Goal: Check status: Check status

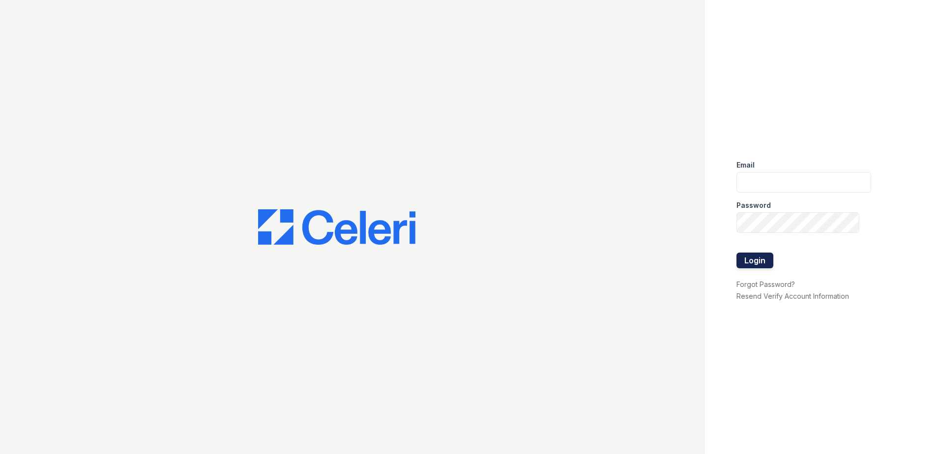
type input "[EMAIL_ADDRESS][DOMAIN_NAME]"
click at [769, 262] on button "Login" at bounding box center [755, 261] width 37 height 16
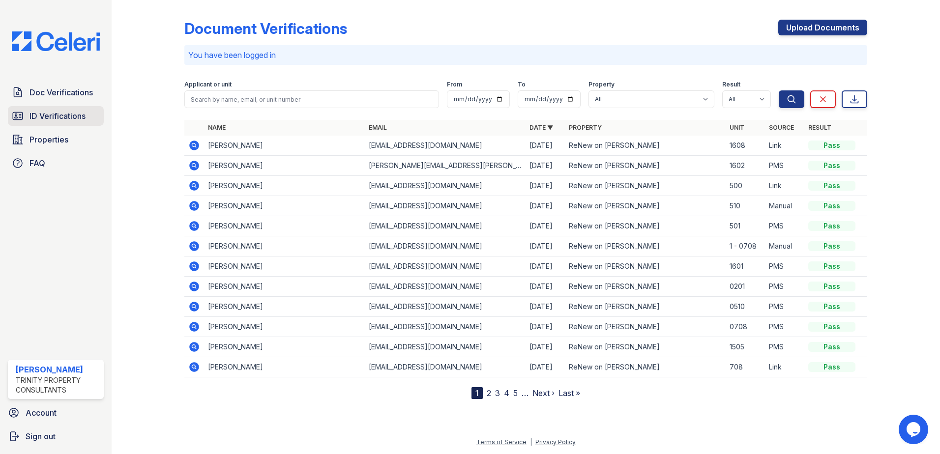
click at [37, 115] on span "ID Verifications" at bounding box center [58, 116] width 56 height 12
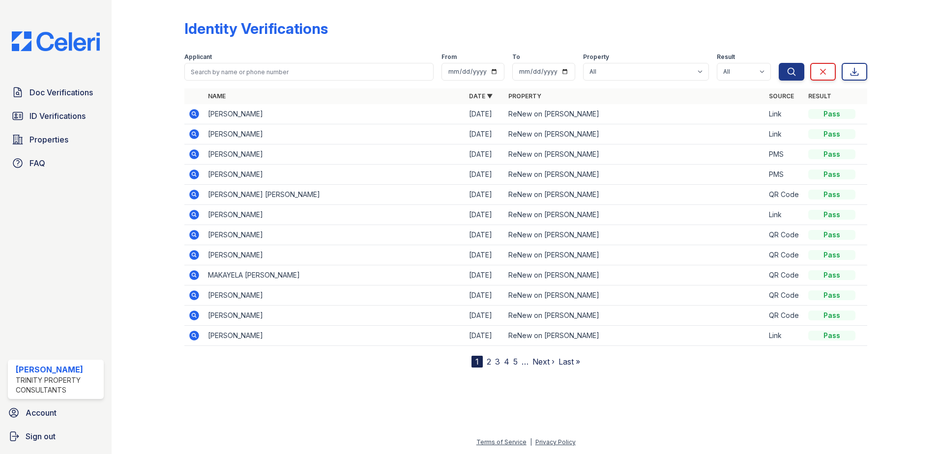
click at [287, 81] on form "Applicant From To Property All ReNew on Merritt Result All Pass Fail Caution Re…" at bounding box center [525, 64] width 683 height 39
click at [286, 70] on input "search" at bounding box center [308, 72] width 249 height 18
type input "gabriella"
click at [779, 63] on button "Search" at bounding box center [792, 72] width 26 height 18
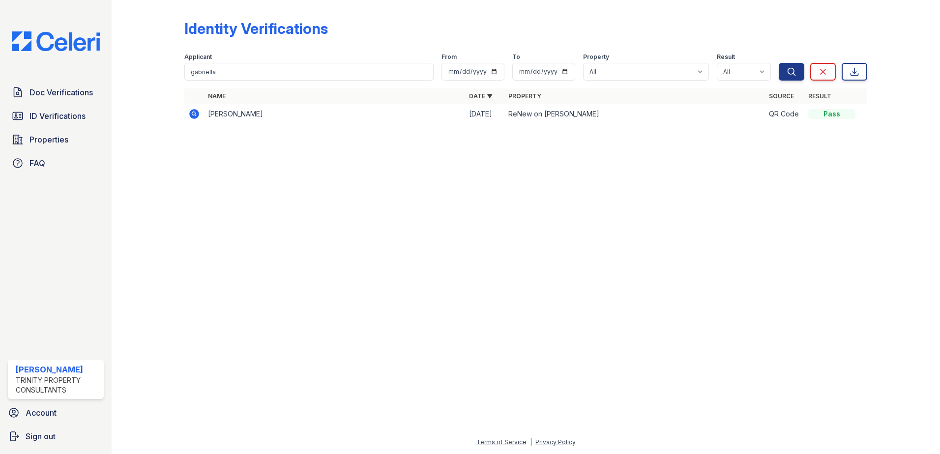
click at [199, 111] on icon at bounding box center [194, 114] width 12 height 12
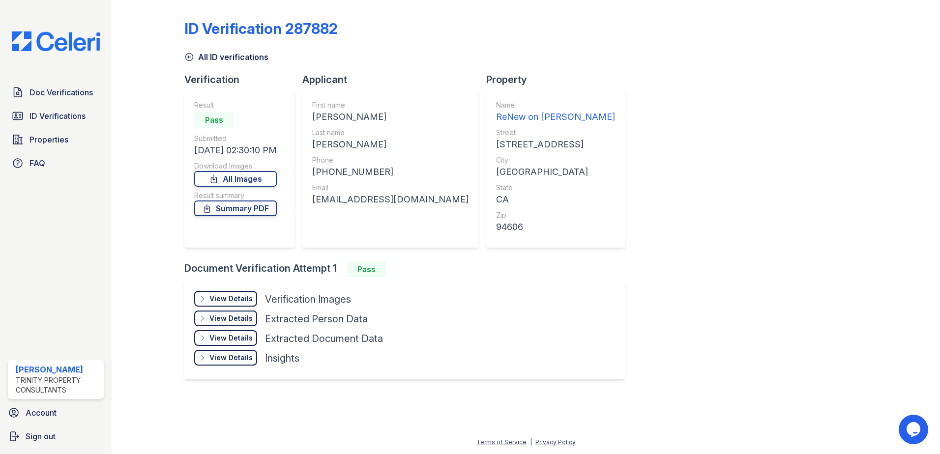
click at [234, 291] on div "View Details Details" at bounding box center [225, 299] width 63 height 16
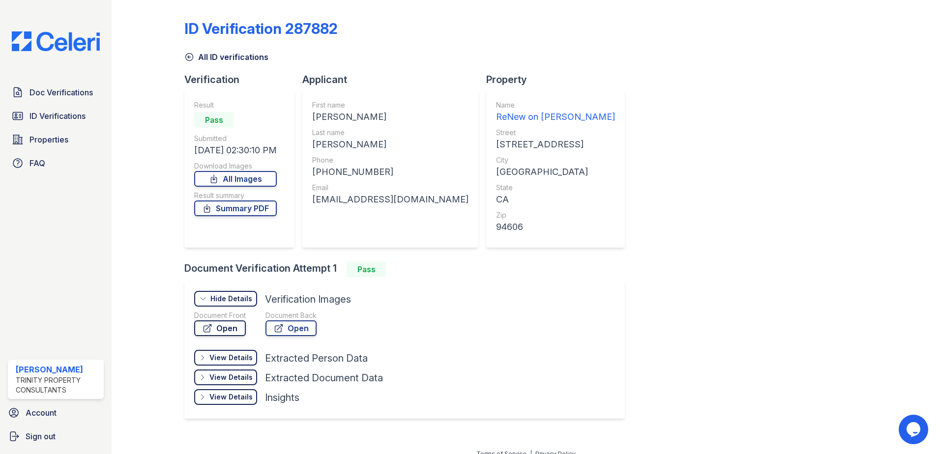
click at [234, 327] on link "Open" at bounding box center [220, 329] width 52 height 16
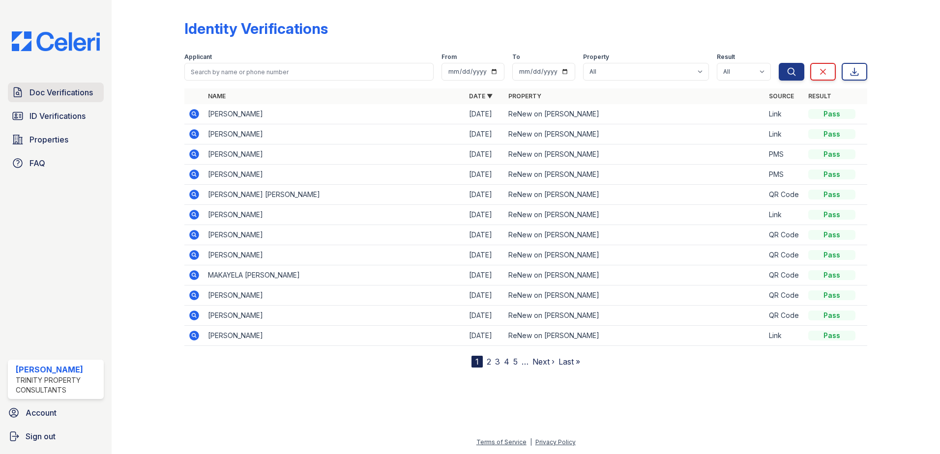
click at [28, 95] on link "Doc Verifications" at bounding box center [56, 93] width 96 height 20
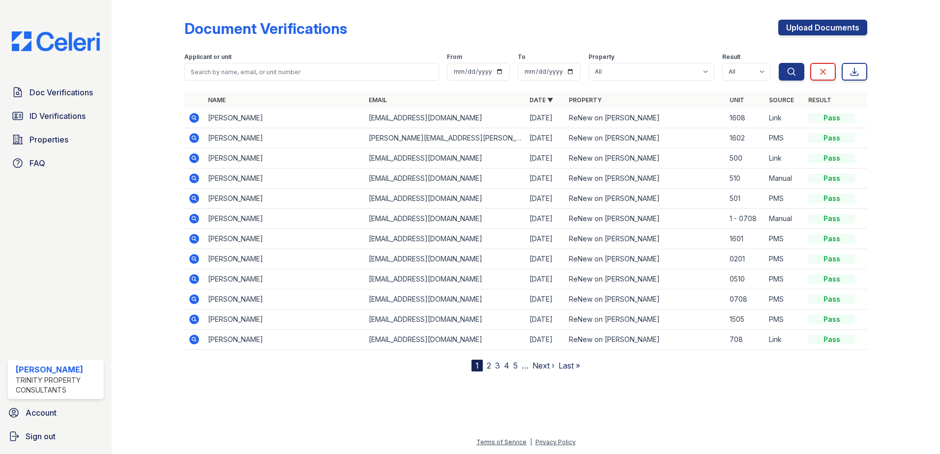
click at [193, 118] on icon at bounding box center [193, 117] width 2 height 2
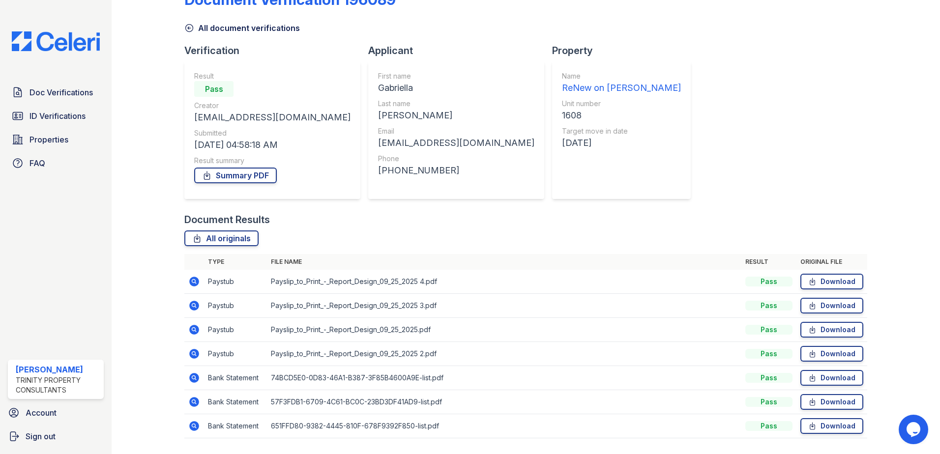
scroll to position [57, 0]
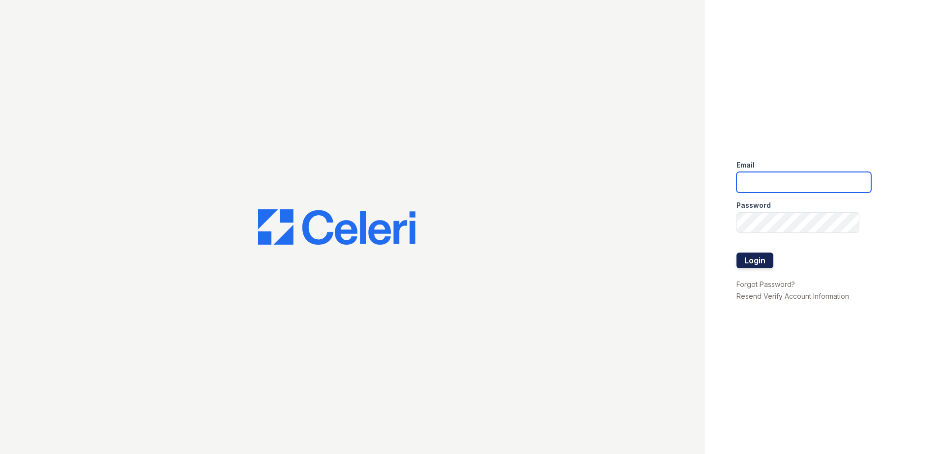
type input "[EMAIL_ADDRESS][DOMAIN_NAME]"
click at [766, 267] on button "Login" at bounding box center [755, 261] width 37 height 16
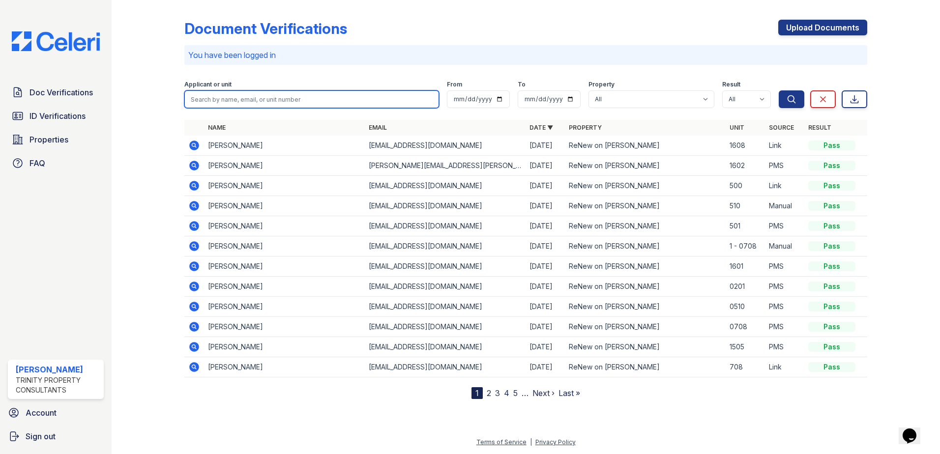
click at [249, 102] on input "search" at bounding box center [311, 99] width 255 height 18
type input "[PERSON_NAME]"
click at [779, 90] on button "Search" at bounding box center [792, 99] width 26 height 18
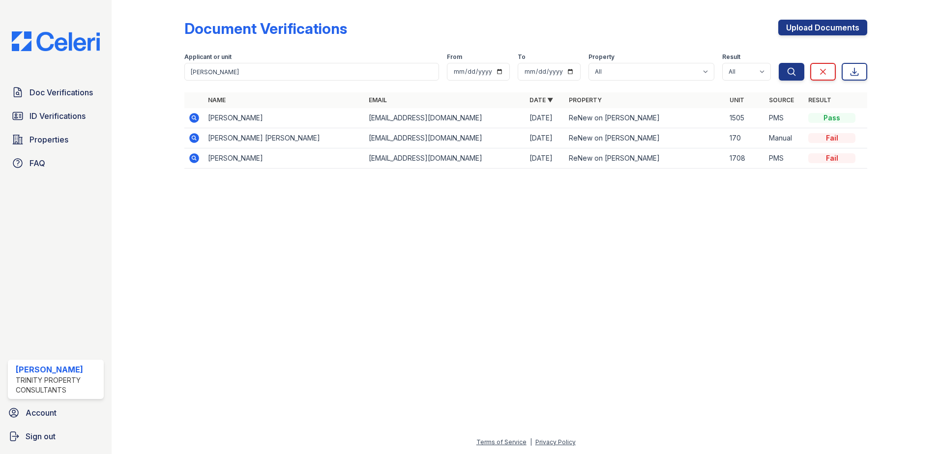
click at [193, 119] on icon at bounding box center [194, 118] width 12 height 12
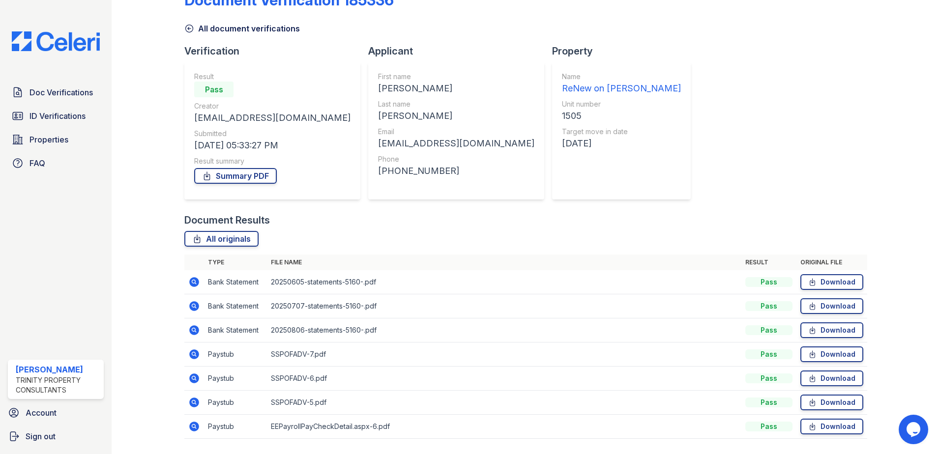
scroll to position [57, 0]
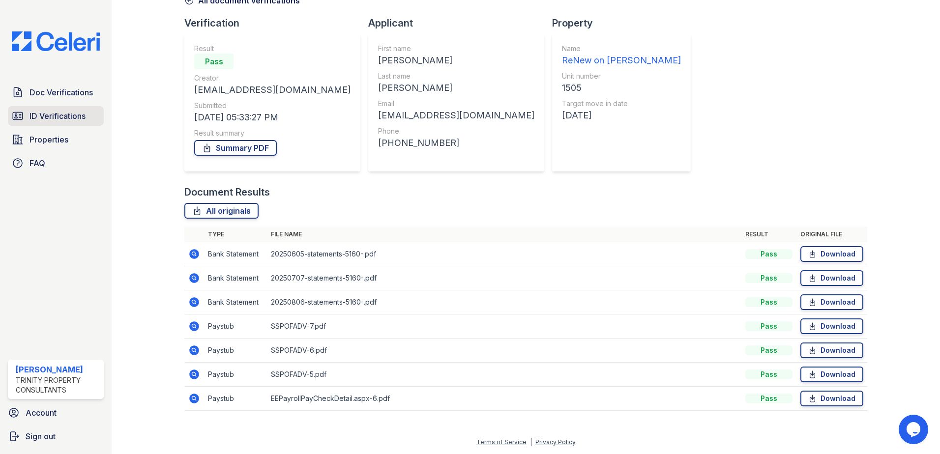
click at [37, 113] on span "ID Verifications" at bounding box center [58, 116] width 56 height 12
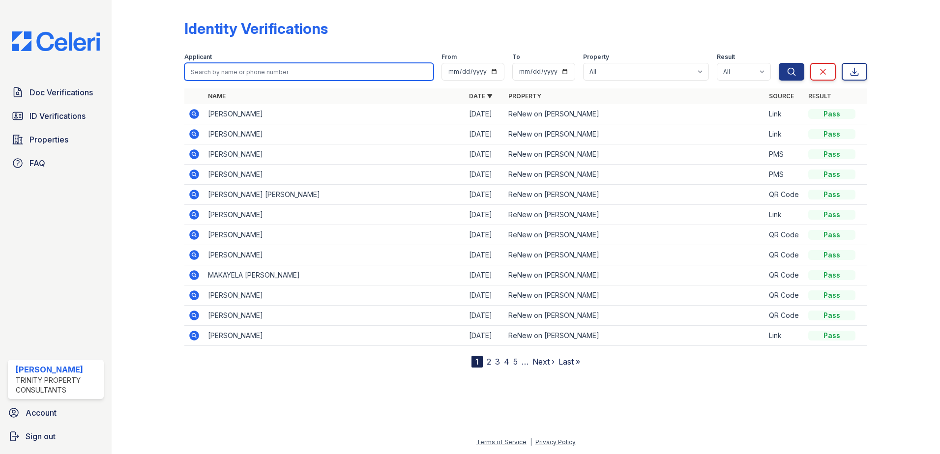
click at [277, 63] on input "search" at bounding box center [308, 72] width 249 height 18
type input "[PERSON_NAME]"
click at [779, 63] on button "Search" at bounding box center [792, 72] width 26 height 18
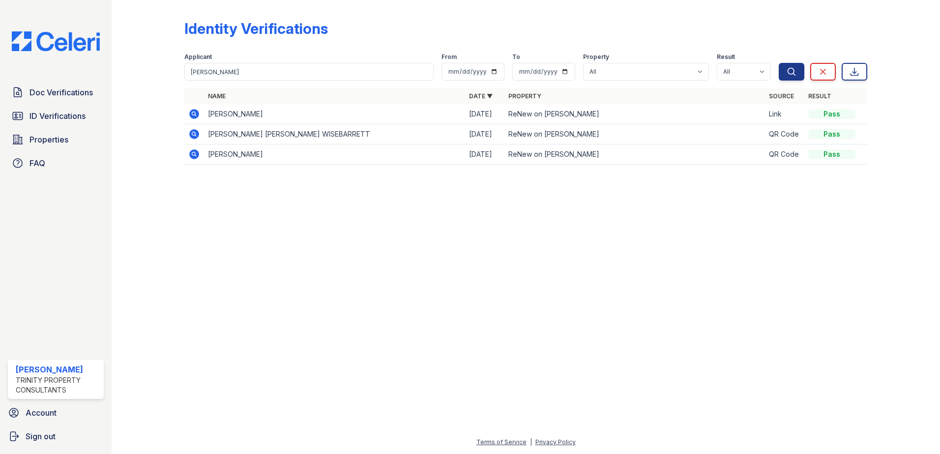
click at [198, 116] on icon at bounding box center [194, 114] width 10 height 10
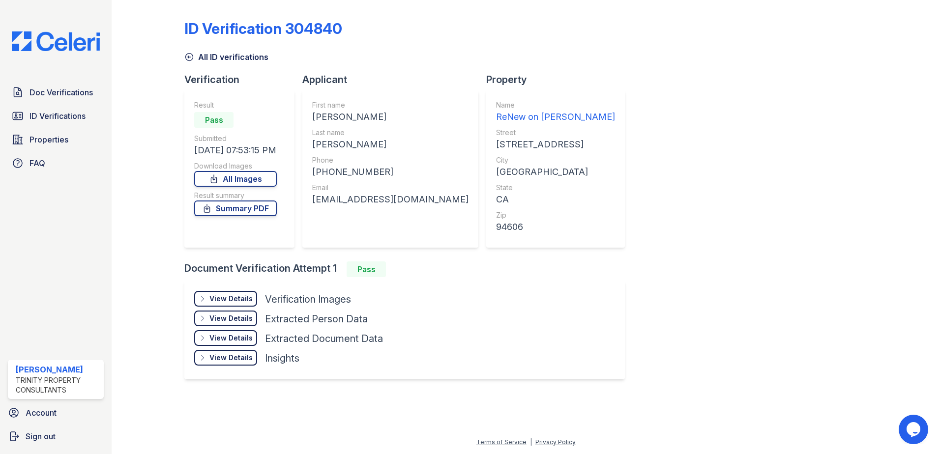
click at [238, 301] on div "View Details" at bounding box center [231, 299] width 43 height 10
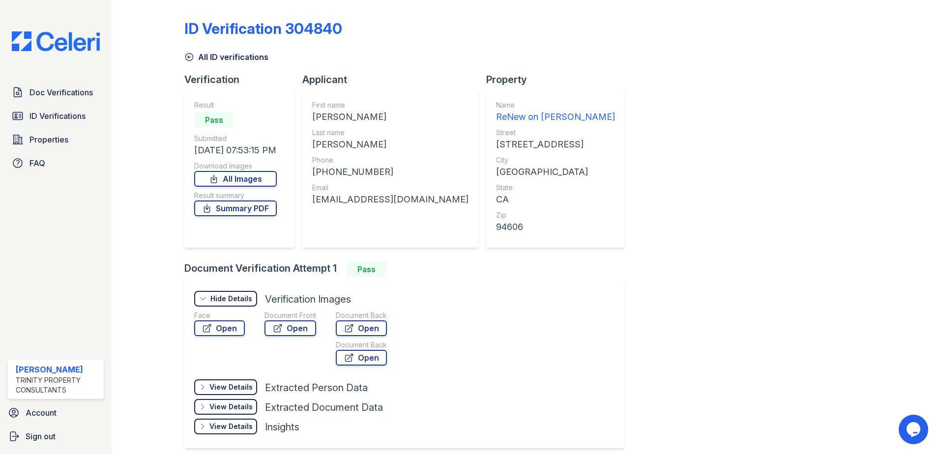
scroll to position [41, 0]
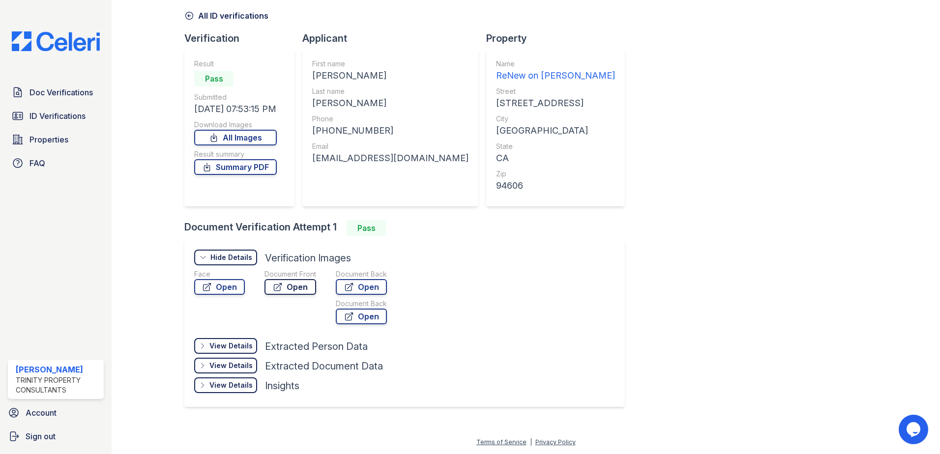
click at [286, 289] on link "Open" at bounding box center [291, 287] width 52 height 16
click at [240, 171] on link "Summary PDF" at bounding box center [235, 167] width 83 height 16
